Goal: Transaction & Acquisition: Download file/media

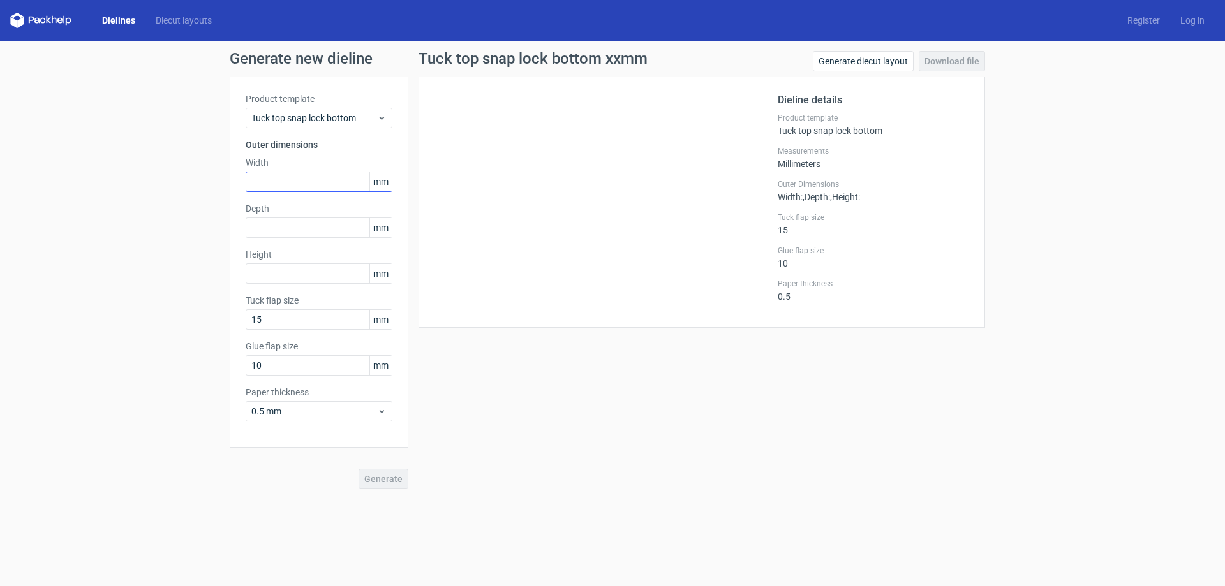
drag, startPoint x: 296, startPoint y: 195, endPoint x: 311, endPoint y: 178, distance: 22.2
click at [297, 195] on div "Product template Tuck top snap lock bottom Outer dimensions Width mm Depth mm H…" at bounding box center [319, 262] width 179 height 371
click at [311, 177] on input "text" at bounding box center [319, 182] width 147 height 20
type input "160"
type input "50"
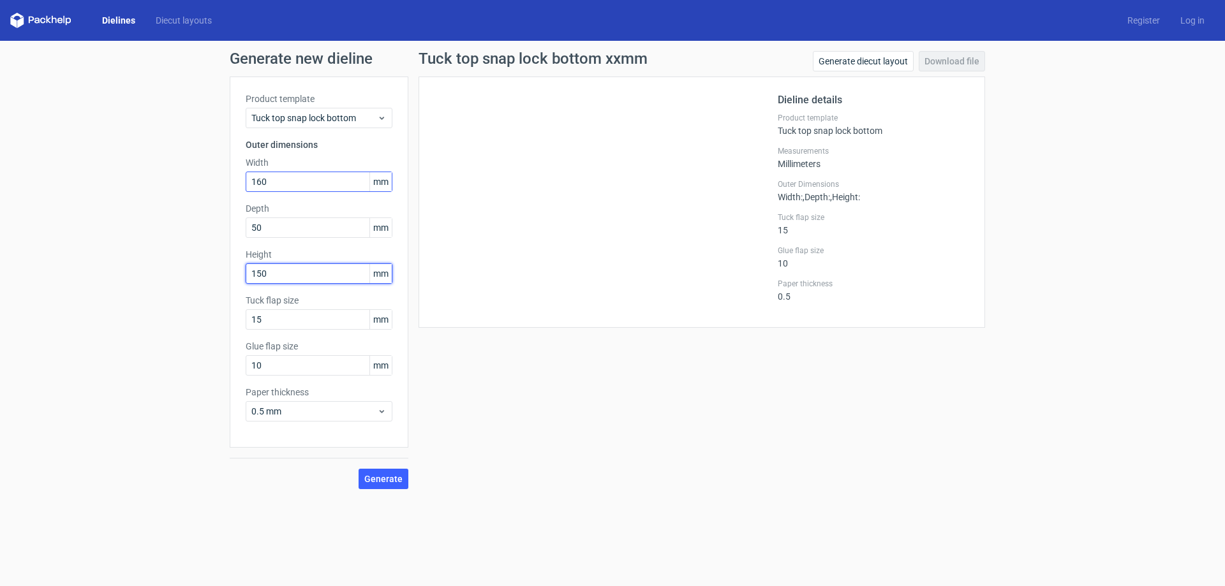
type input "150"
type input "20"
click at [384, 475] on span "Generate" at bounding box center [383, 479] width 38 height 9
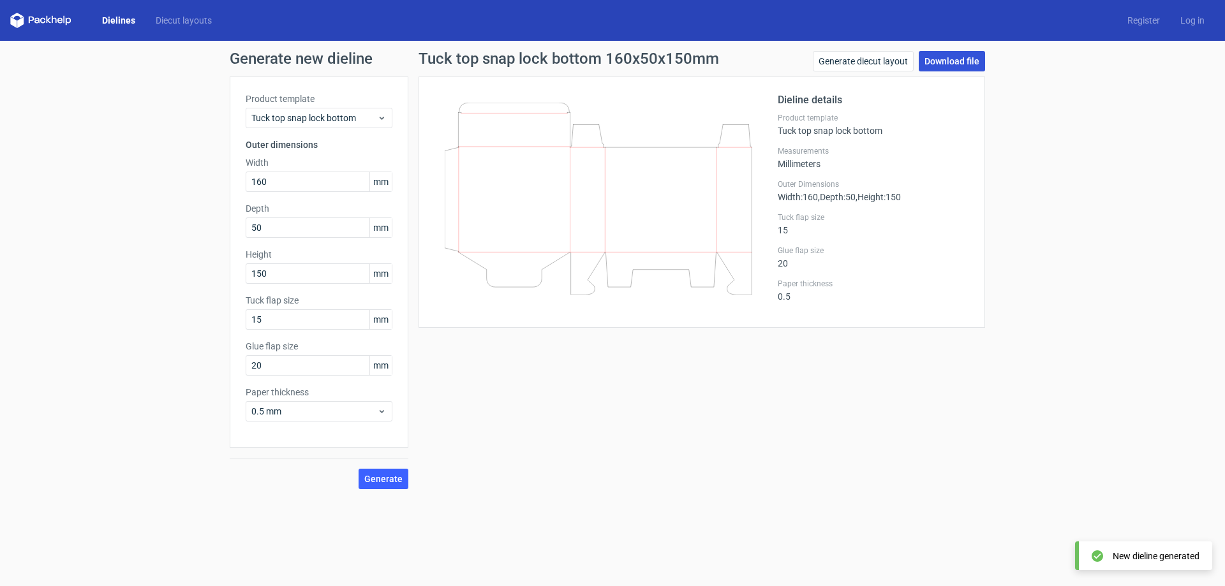
click at [948, 62] on link "Download file" at bounding box center [952, 61] width 66 height 20
click at [839, 70] on link "Generate diecut layout" at bounding box center [863, 61] width 101 height 20
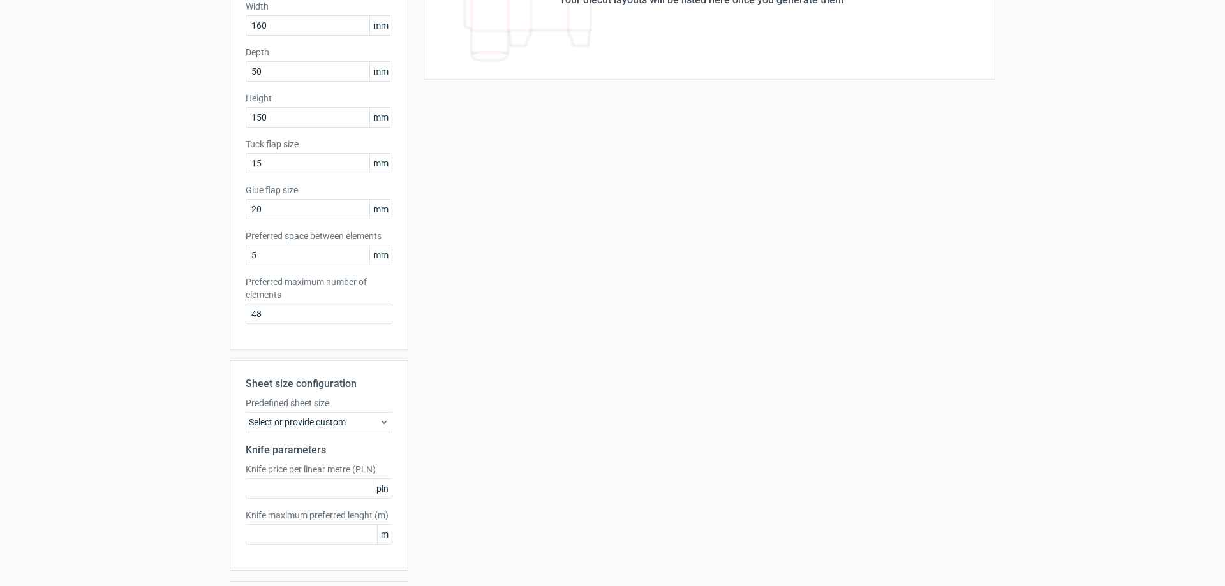
scroll to position [193, 0]
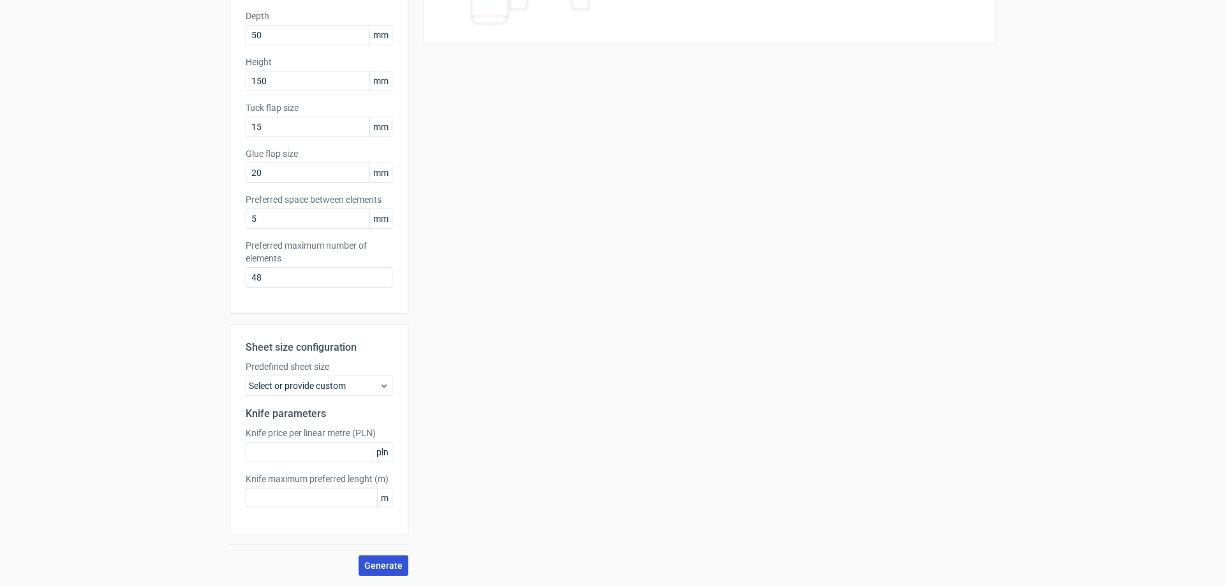
click at [368, 562] on span "Generate" at bounding box center [383, 566] width 38 height 9
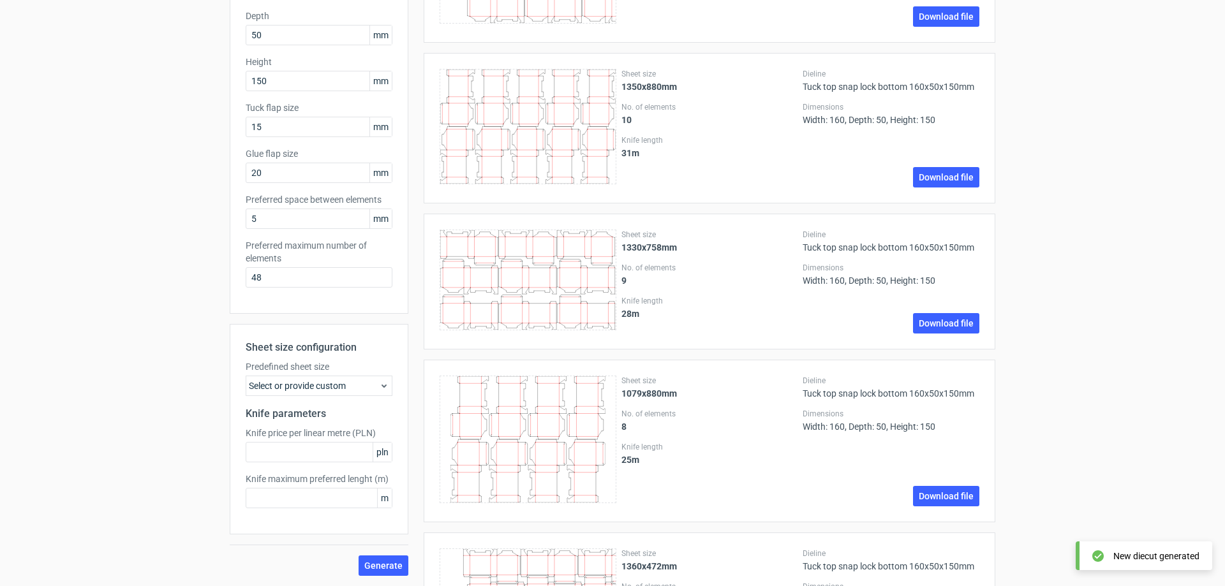
scroll to position [0, 0]
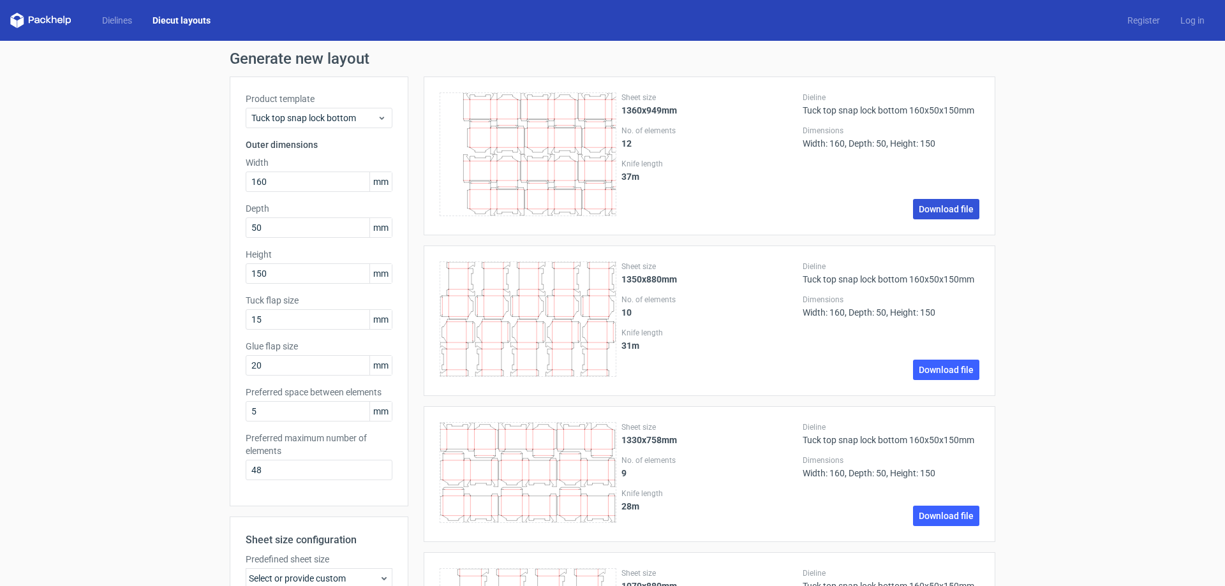
click at [946, 205] on link "Download file" at bounding box center [946, 209] width 66 height 20
